Goal: Communication & Community: Share content

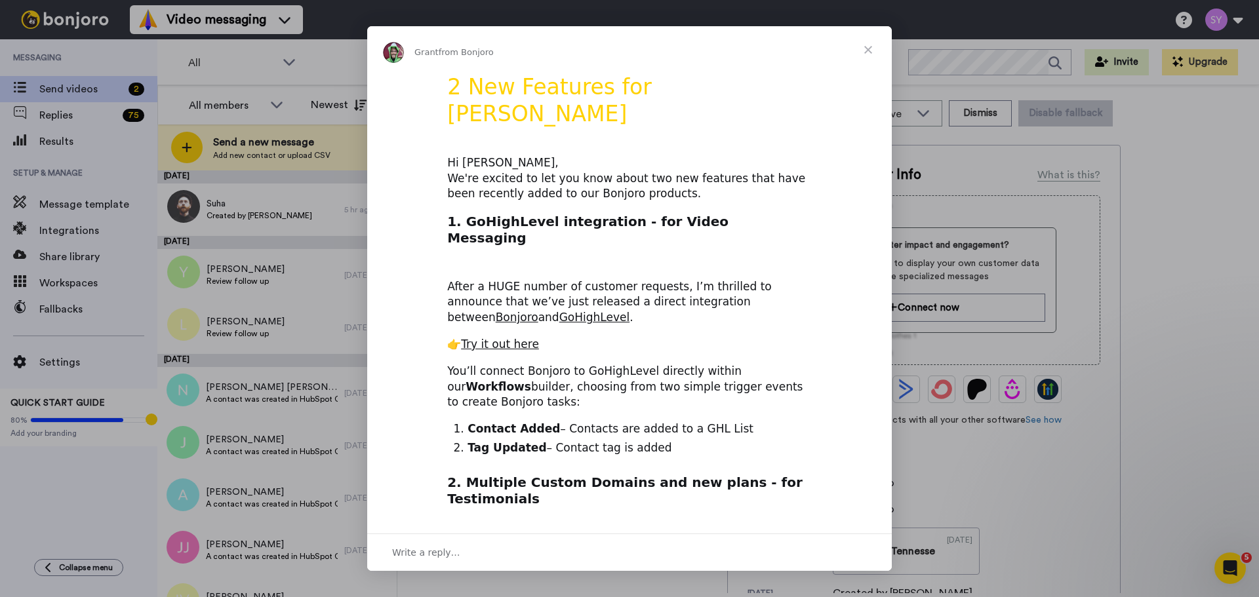
click at [867, 49] on span "Close" at bounding box center [867, 49] width 47 height 47
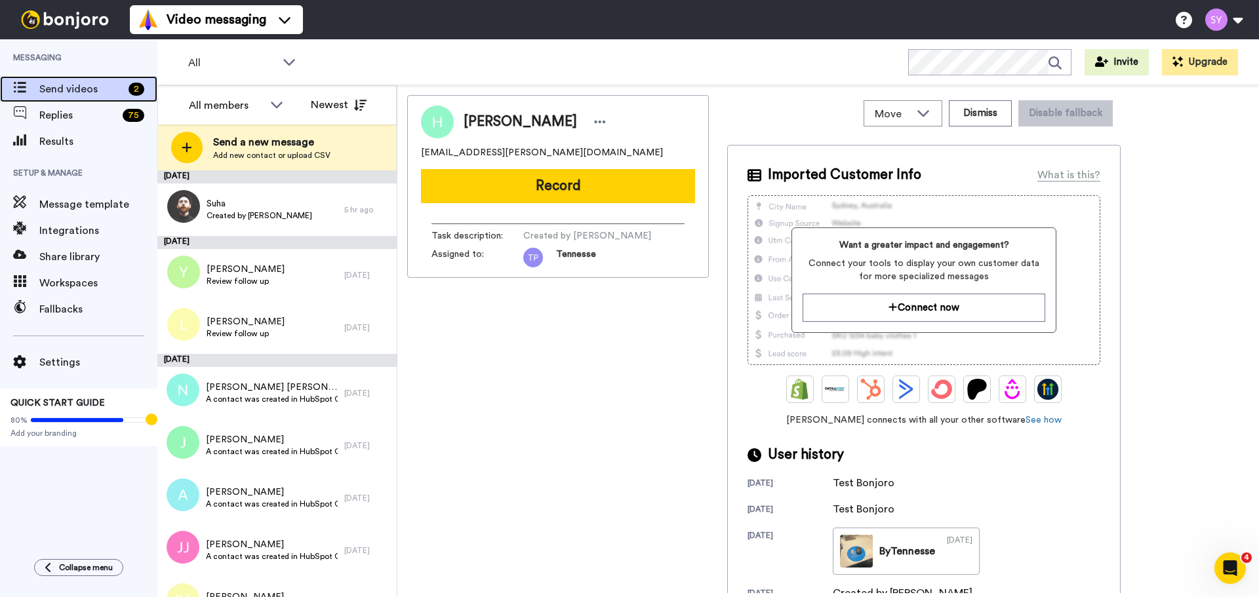
click at [81, 83] on span "Send videos" at bounding box center [81, 89] width 84 height 16
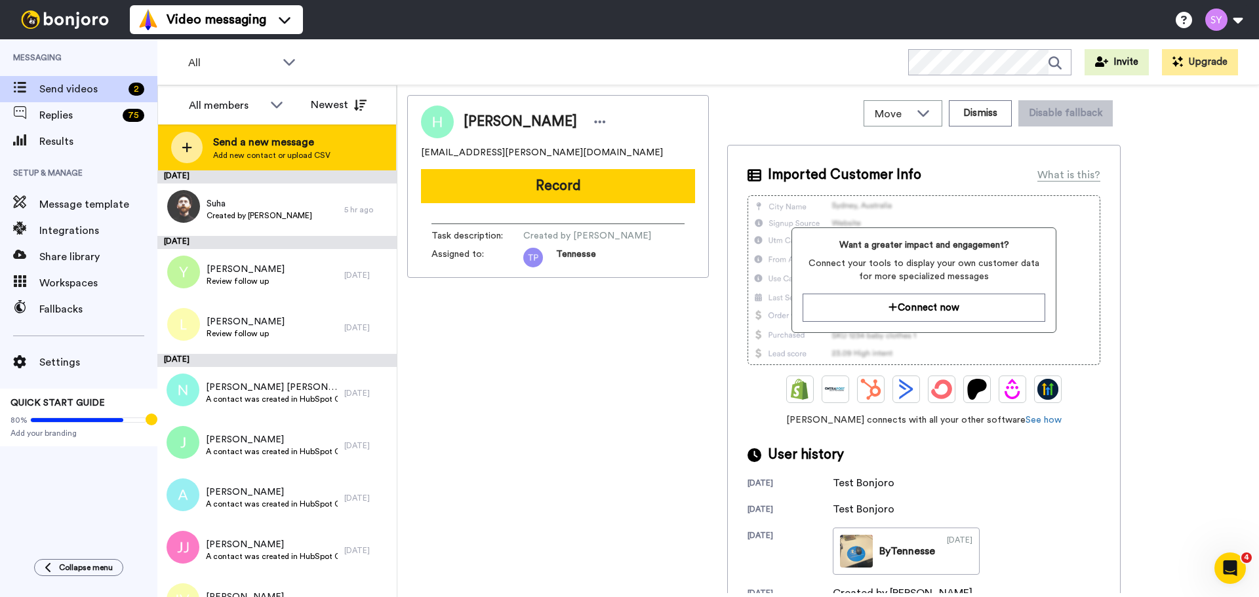
click at [186, 154] on div at bounding box center [186, 147] width 31 height 31
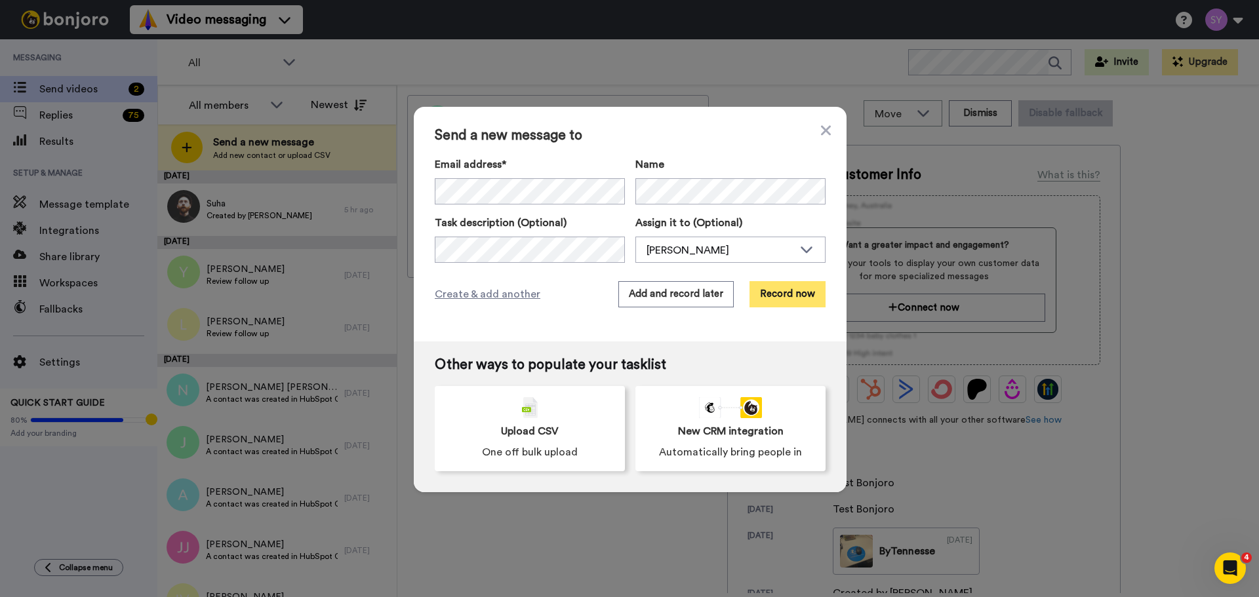
click at [790, 300] on button "Record now" at bounding box center [787, 294] width 76 height 26
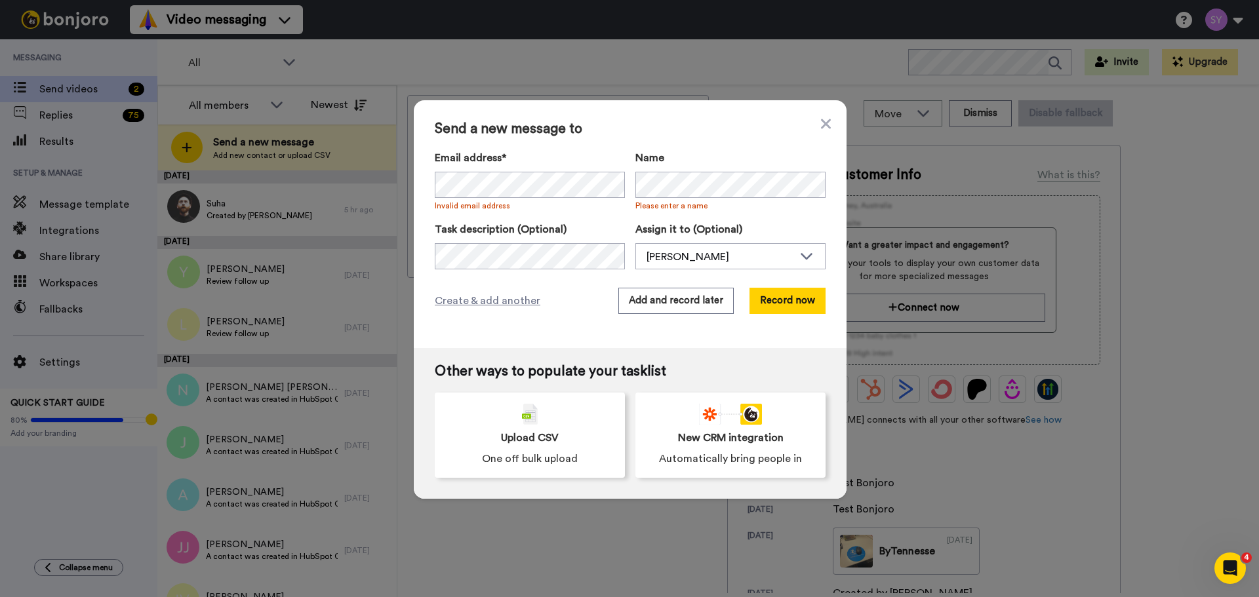
click at [731, 548] on div "Send a new message to Email address* [PERSON_NAME] <[EMAIL_ADDRESS][PERSON_NAME…" at bounding box center [629, 298] width 1259 height 597
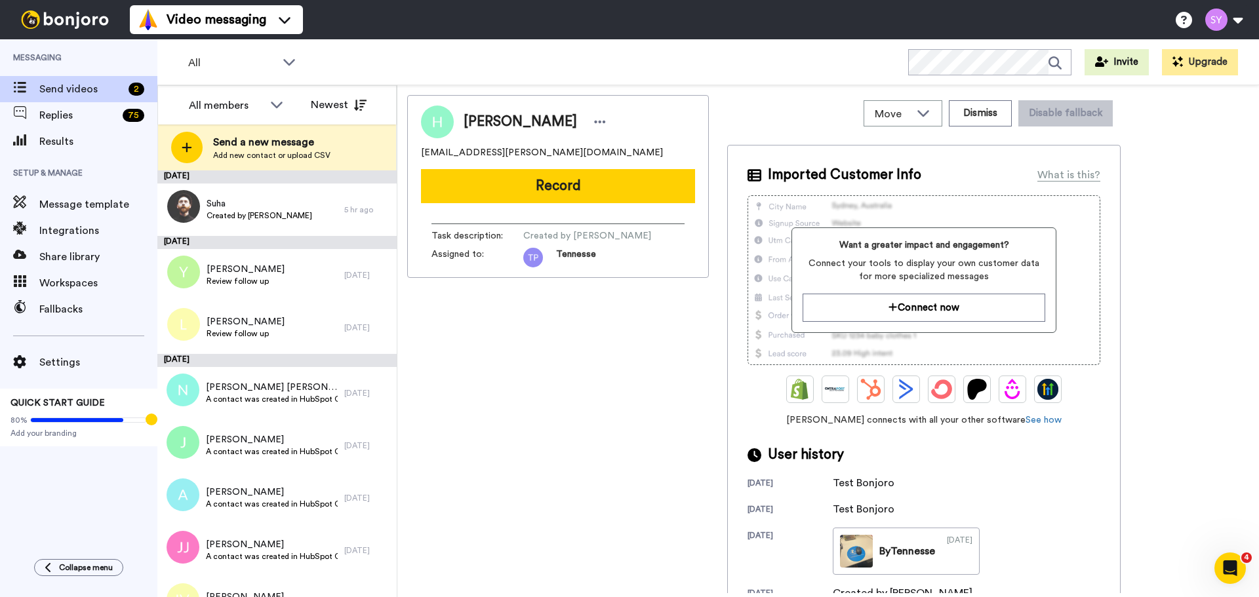
click at [88, 14] on img at bounding box center [65, 19] width 98 height 18
